Goal: Task Accomplishment & Management: Manage account settings

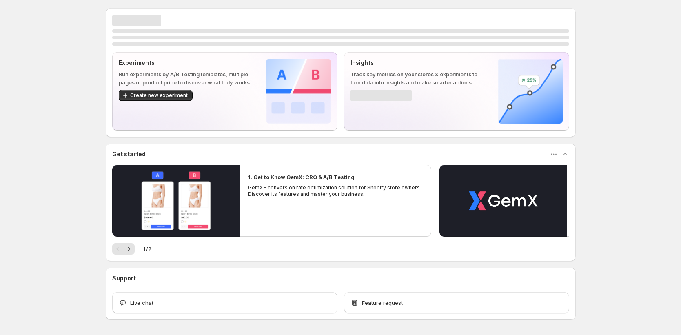
scroll to position [29, 0]
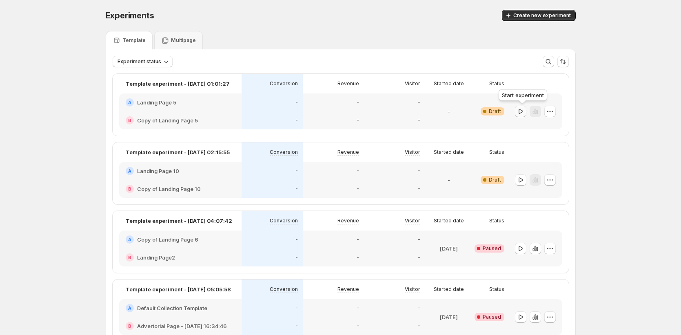
click at [522, 114] on icon "button" at bounding box center [521, 111] width 8 height 8
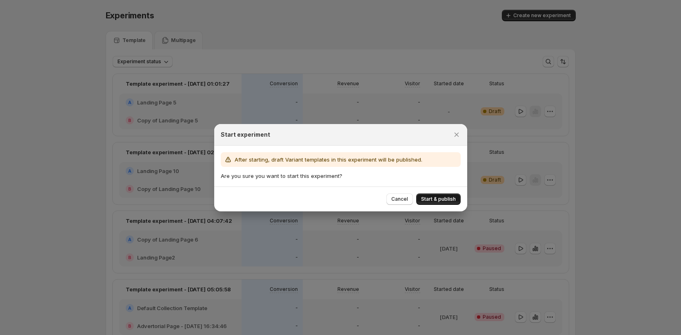
click at [432, 202] on span "Start & publish" at bounding box center [438, 199] width 35 height 7
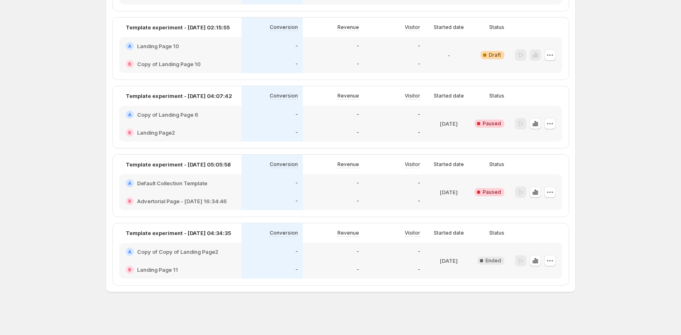
scroll to position [87, 0]
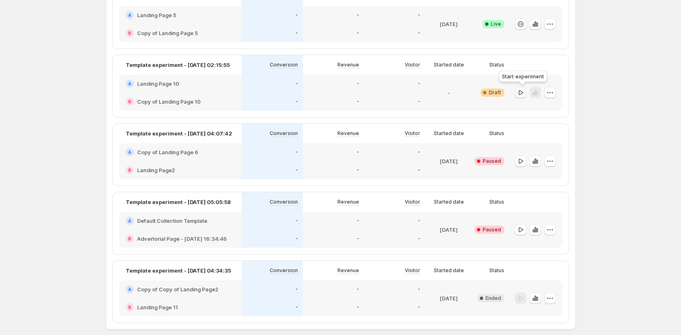
click at [521, 92] on icon "button" at bounding box center [521, 92] width 4 height 5
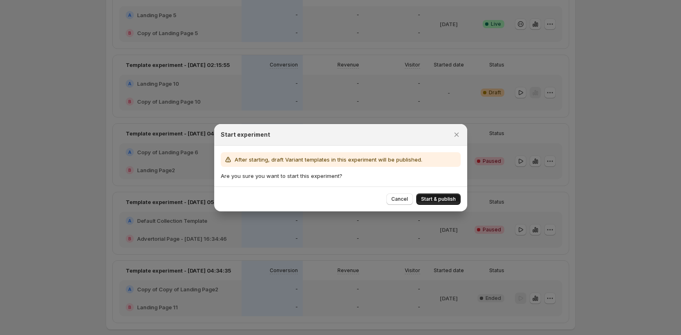
click at [446, 197] on span "Start & publish" at bounding box center [438, 199] width 35 height 7
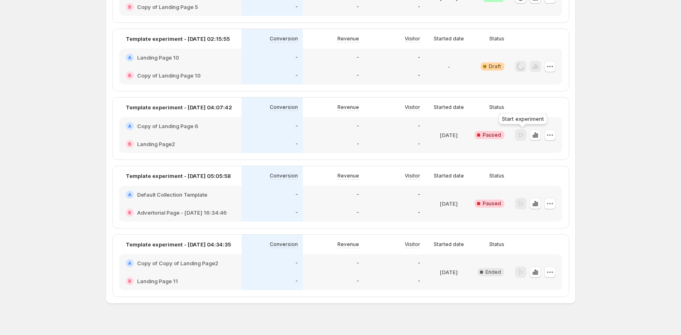
scroll to position [113, 0]
click at [525, 136] on icon "button" at bounding box center [521, 135] width 8 height 8
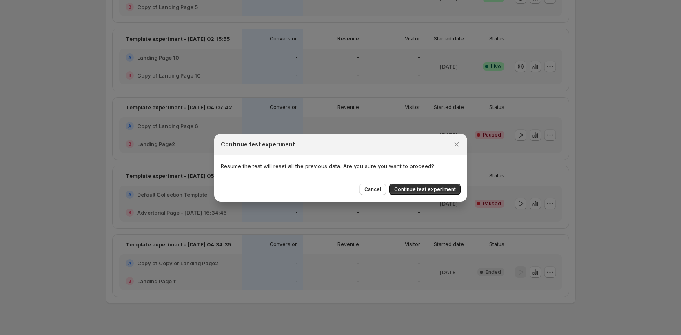
click at [400, 176] on div "Continue test experiment Resume the test will reset all the previous data. Are …" at bounding box center [340, 168] width 253 height 68
click at [412, 189] on span "Continue test experiment" at bounding box center [425, 189] width 62 height 7
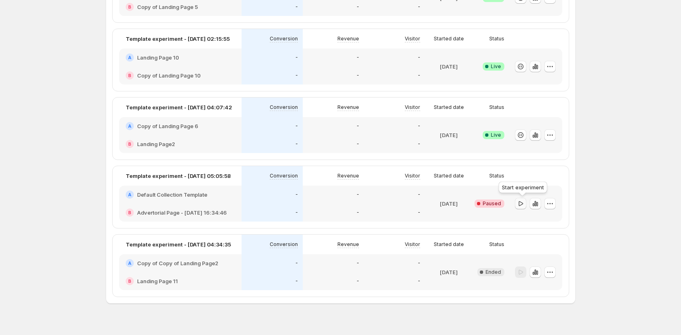
click at [521, 202] on icon "button" at bounding box center [521, 203] width 4 height 5
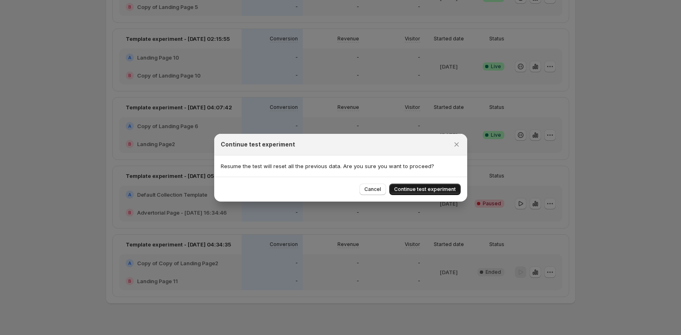
click at [431, 185] on button "Continue test experiment" at bounding box center [424, 189] width 71 height 11
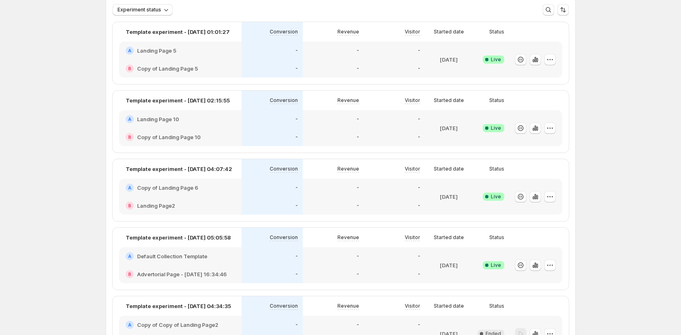
scroll to position [0, 0]
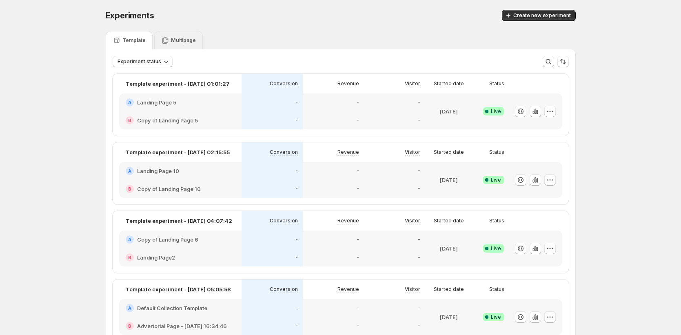
click at [184, 43] on p "Multipage" at bounding box center [183, 40] width 25 height 7
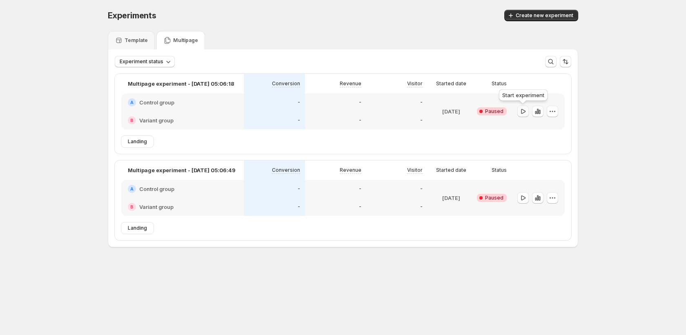
click at [520, 113] on icon "button" at bounding box center [523, 111] width 8 height 8
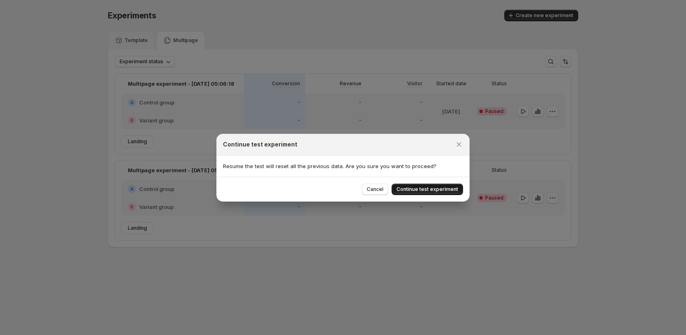
click at [447, 188] on span "Continue test experiment" at bounding box center [427, 189] width 62 height 7
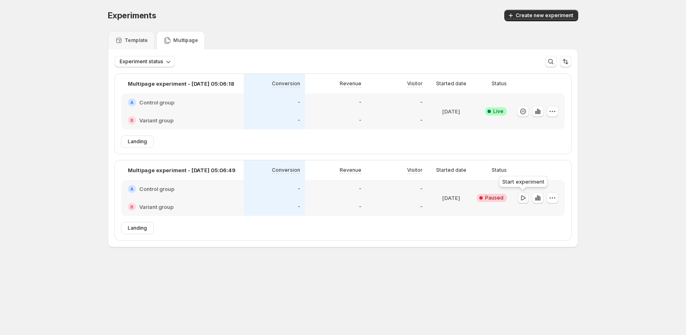
click at [523, 199] on icon "button" at bounding box center [523, 198] width 8 height 8
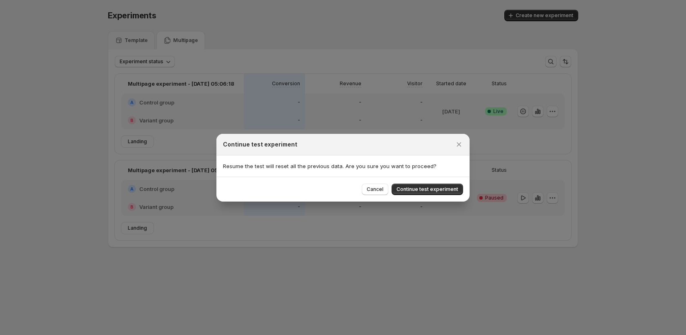
click at [407, 184] on div "Cancel Continue test experiment" at bounding box center [412, 189] width 101 height 11
click at [419, 191] on span "Continue test experiment" at bounding box center [427, 189] width 62 height 7
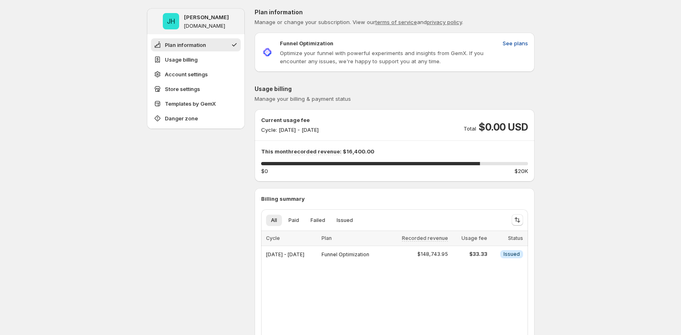
click at [516, 42] on span "See plans" at bounding box center [515, 43] width 25 height 8
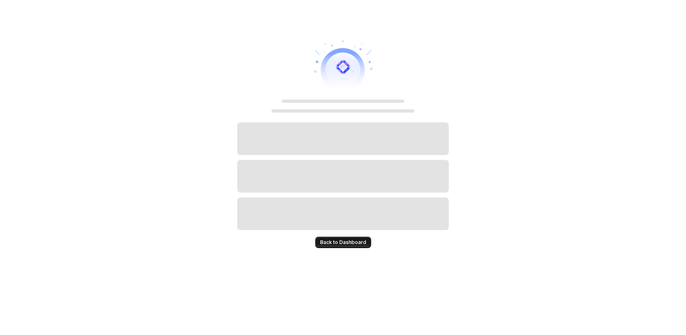
click at [354, 246] on button "Back to Dashboard" at bounding box center [343, 242] width 56 height 11
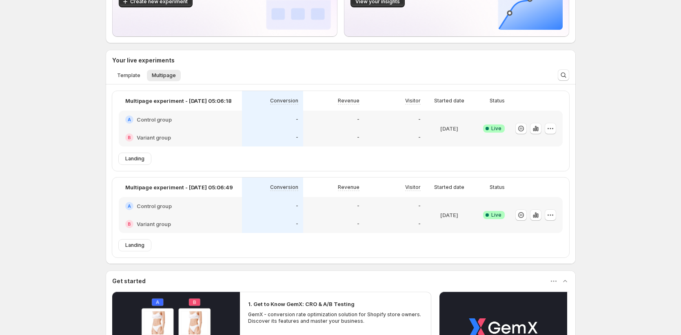
scroll to position [94, 0]
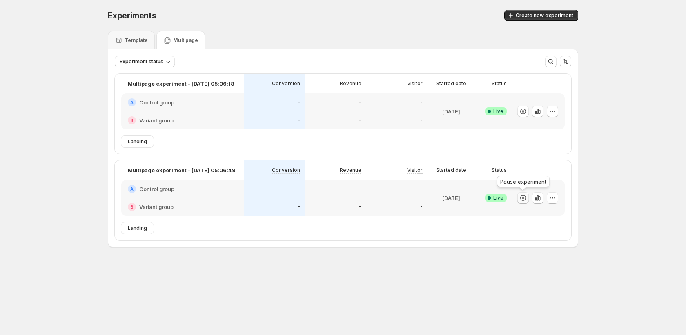
click at [523, 202] on button "button" at bounding box center [522, 197] width 11 height 11
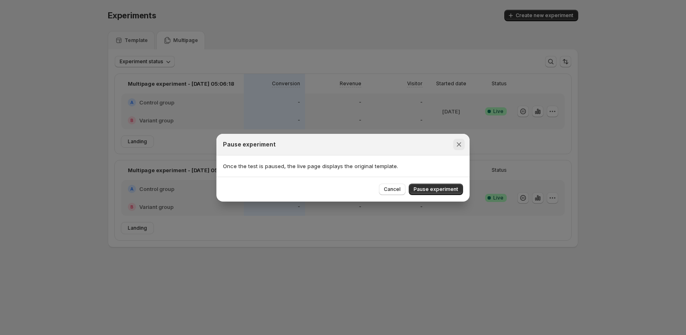
click at [461, 145] on icon "Close" at bounding box center [459, 144] width 8 height 8
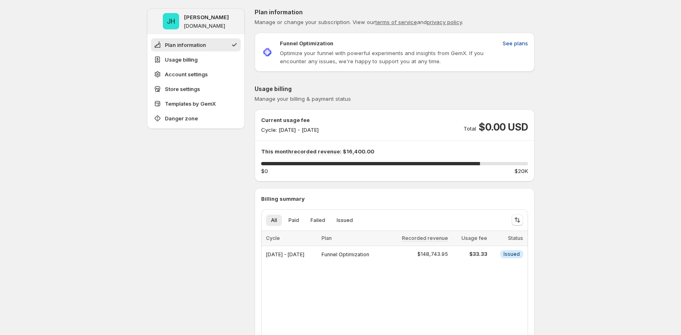
click at [524, 45] on span "See plans" at bounding box center [515, 43] width 25 height 8
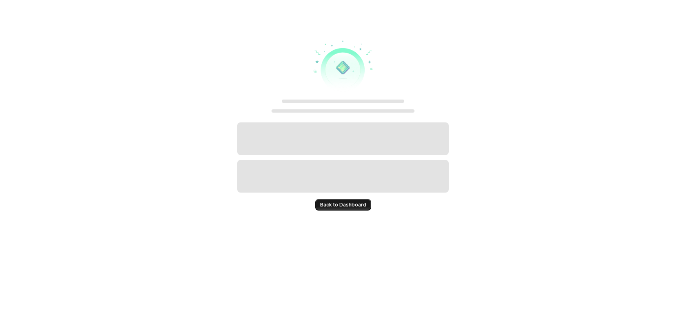
click at [337, 201] on button "Back to Dashboard" at bounding box center [343, 204] width 56 height 11
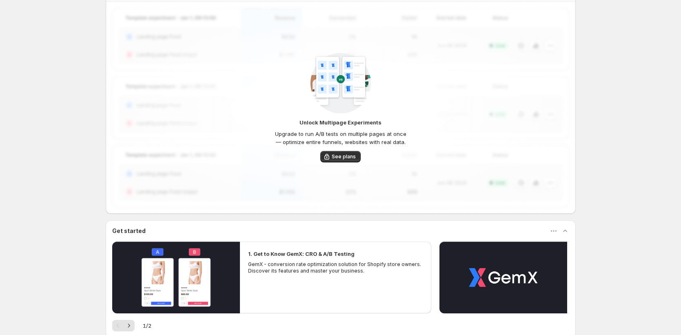
scroll to position [197, 0]
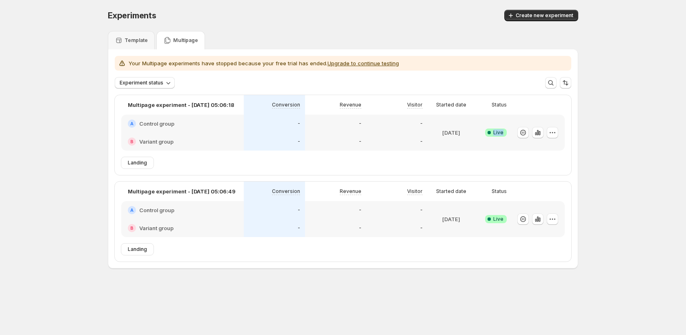
drag, startPoint x: 482, startPoint y: 131, endPoint x: 503, endPoint y: 138, distance: 22.5
click at [505, 134] on div "Success Complete Live" at bounding box center [493, 133] width 27 height 8
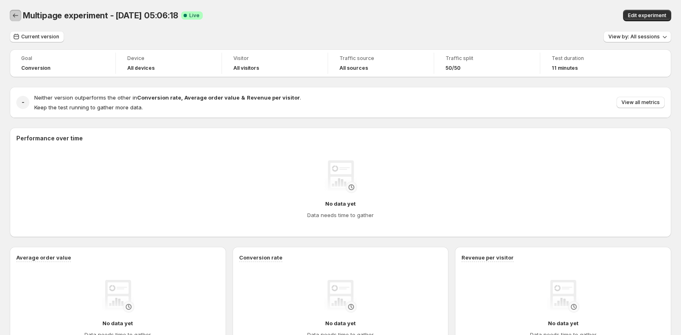
click at [17, 18] on icon "Back" at bounding box center [15, 15] width 8 height 8
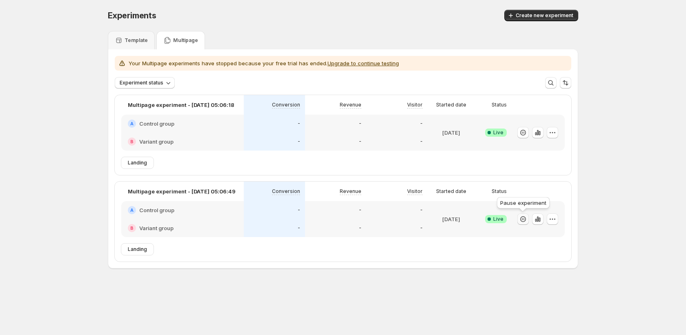
click at [522, 223] on icon "button" at bounding box center [523, 219] width 8 height 8
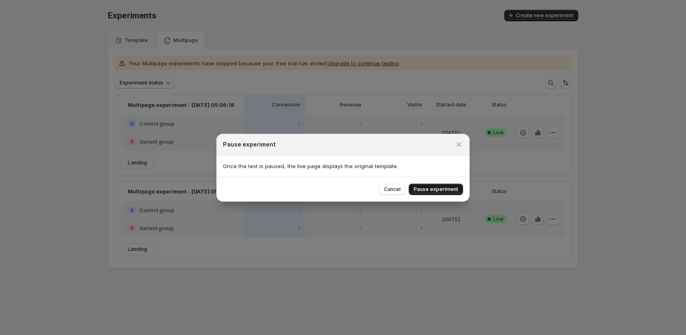
click at [439, 184] on button "Pause experiment" at bounding box center [436, 189] width 54 height 11
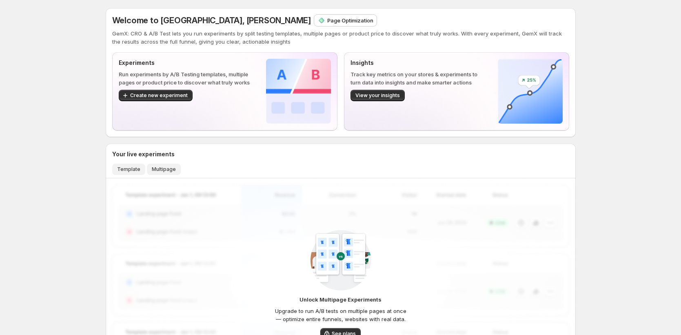
click at [126, 172] on span "Template" at bounding box center [128, 169] width 23 height 7
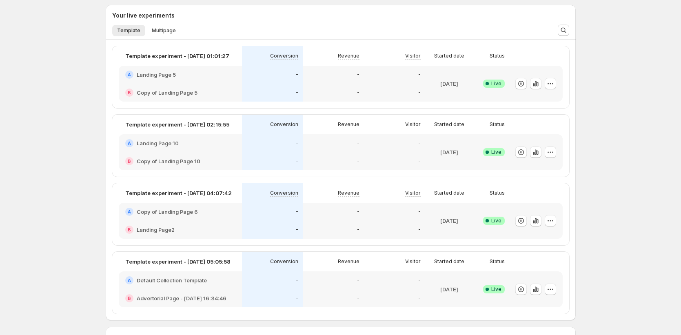
scroll to position [284, 0]
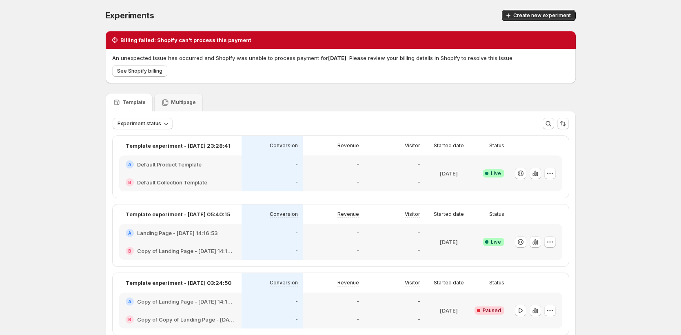
click at [59, 147] on div "Experiments. This page is ready Experiments Create new experiment Billing faile…" at bounding box center [340, 193] width 681 height 386
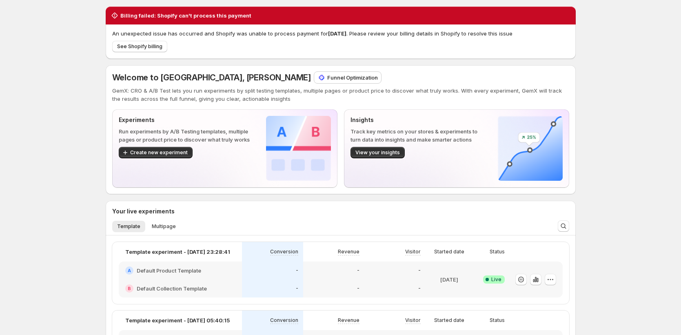
click at [327, 79] on p "Funnel Optimization" at bounding box center [352, 77] width 51 height 8
